Goal: Communication & Community: Answer question/provide support

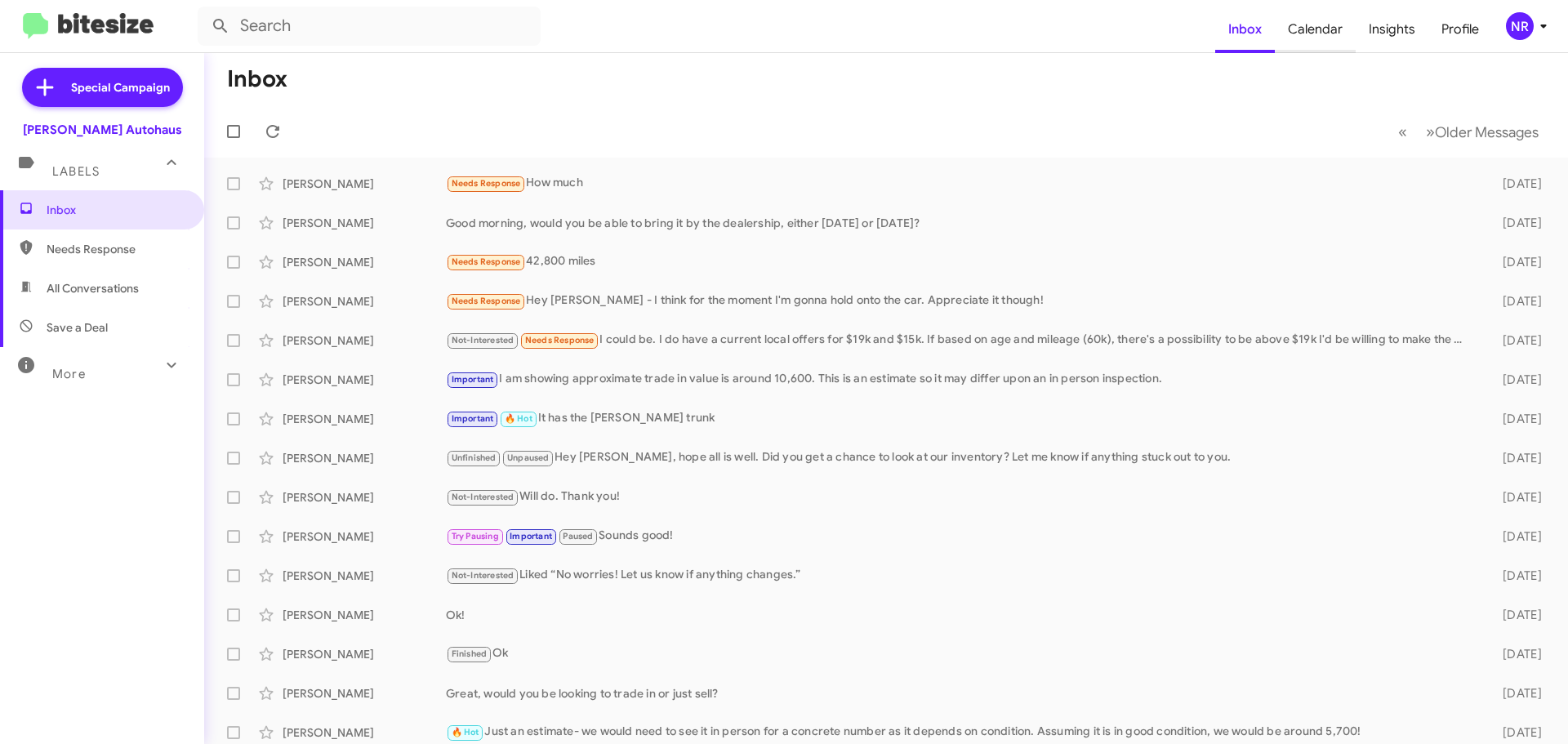
click at [1312, 26] on span "Calendar" at bounding box center [1315, 29] width 81 height 47
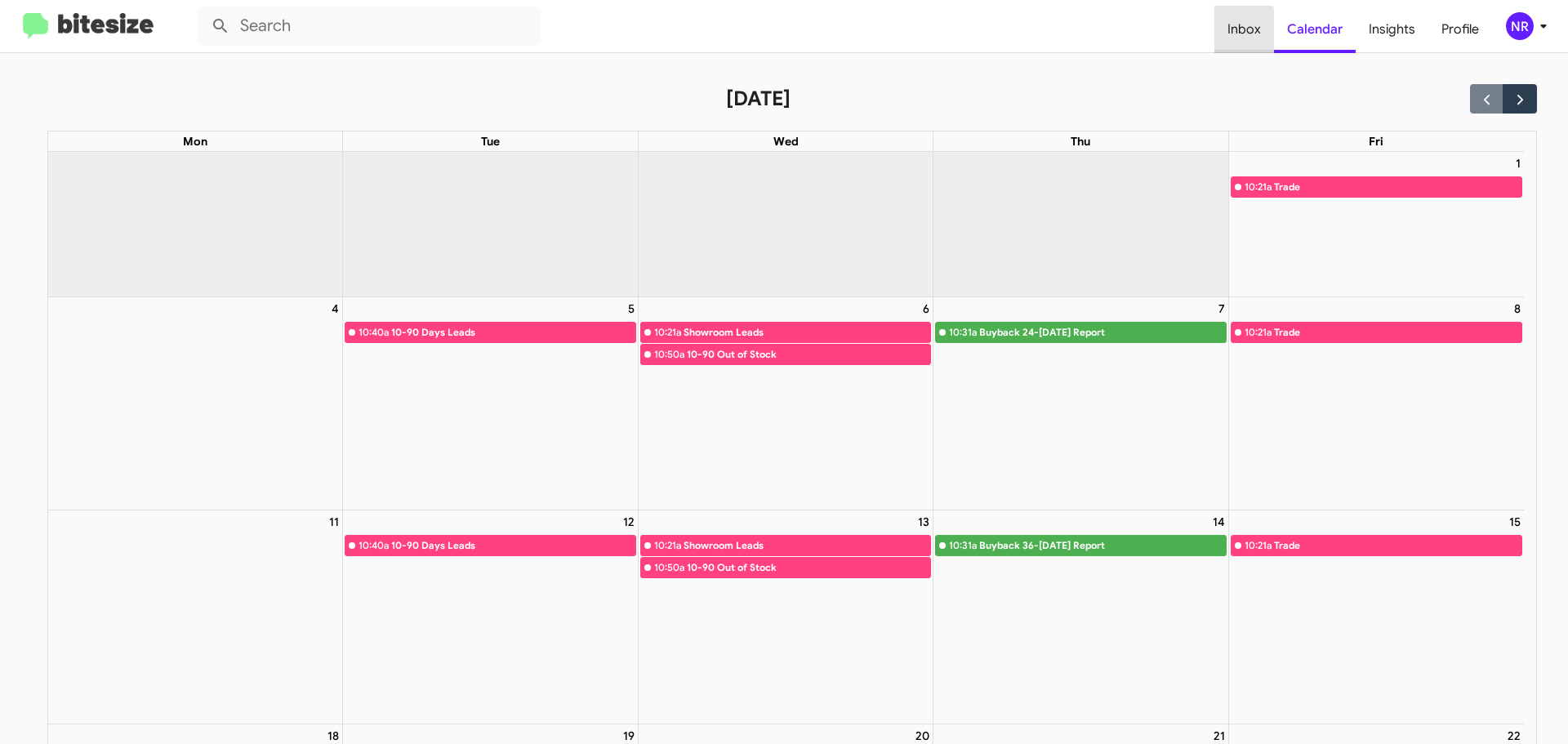
click at [1240, 32] on span "Inbox" at bounding box center [1245, 29] width 60 height 47
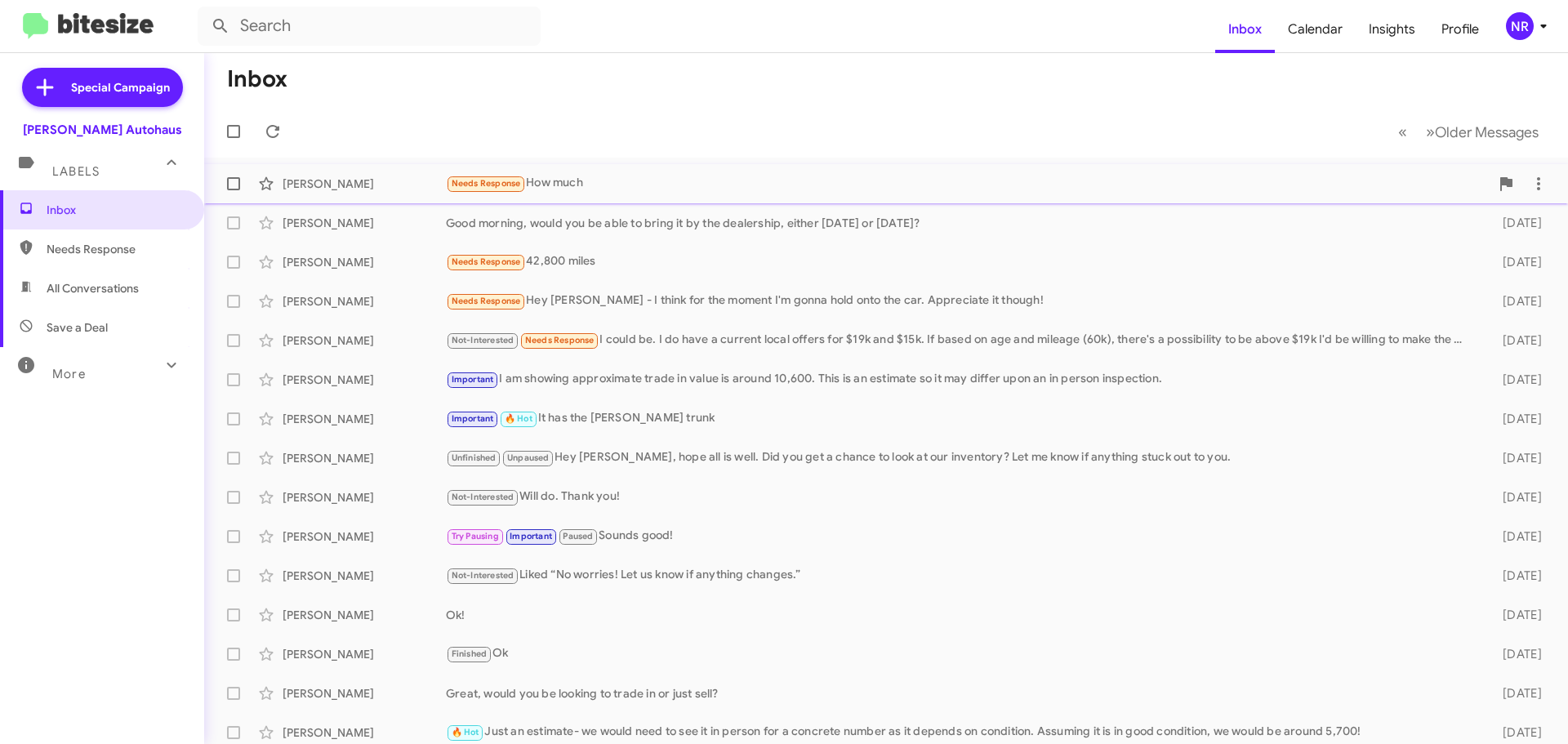
click at [558, 182] on div "Needs Response How much" at bounding box center [967, 184] width 1043 height 19
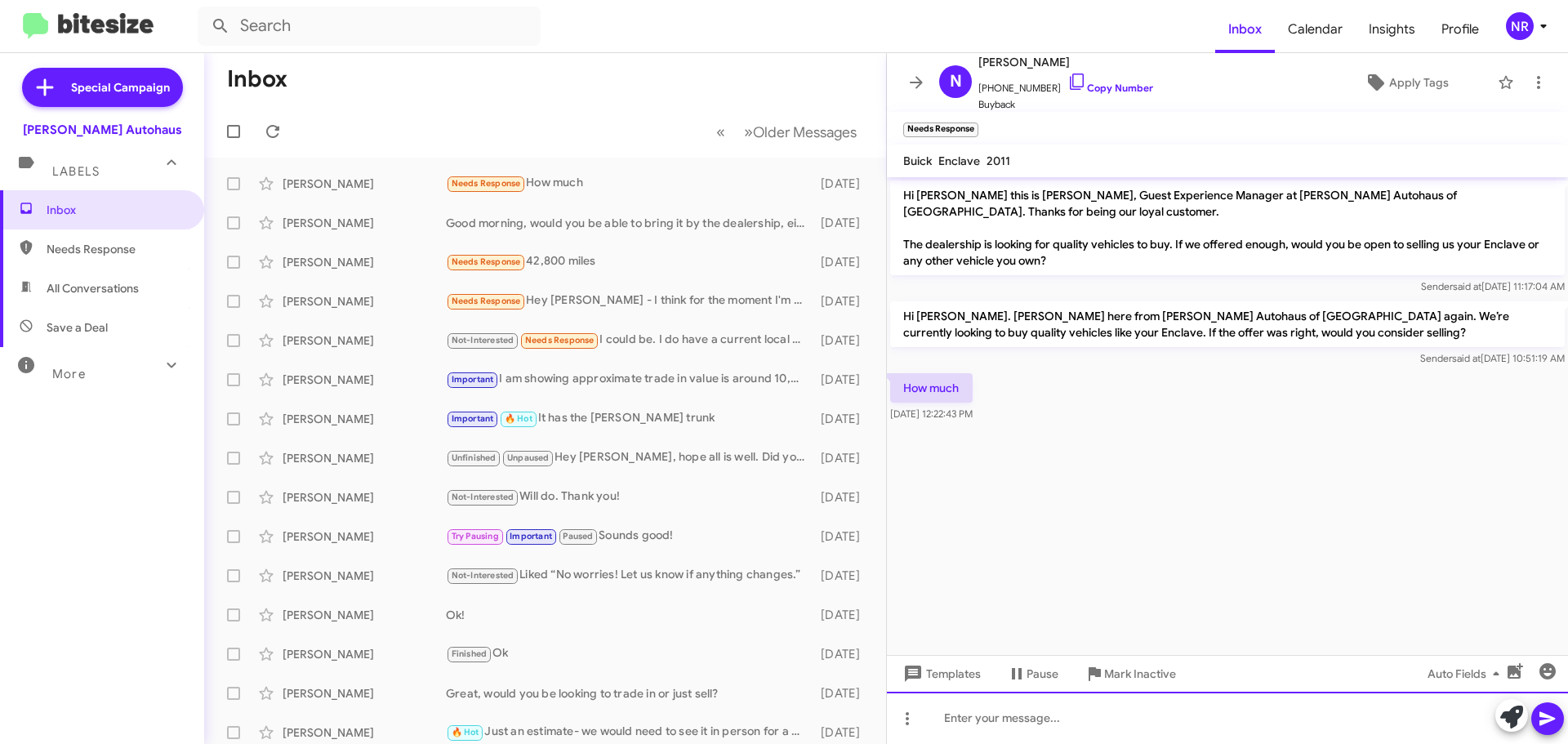
click at [1077, 716] on div at bounding box center [1227, 718] width 681 height 52
